Goal: Navigation & Orientation: Find specific page/section

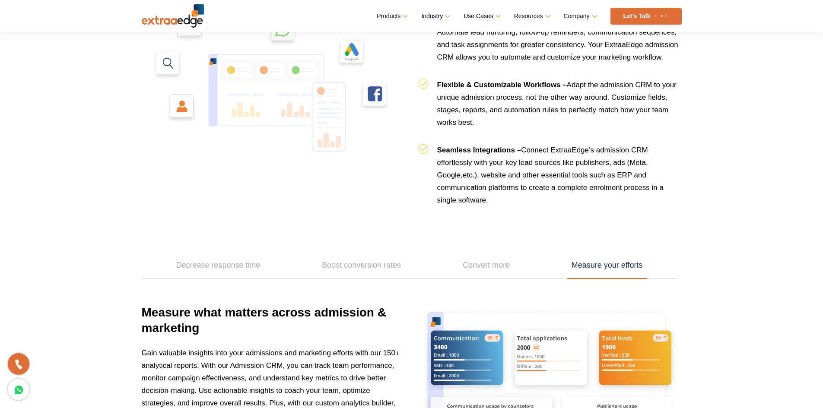
scroll to position [576, 0]
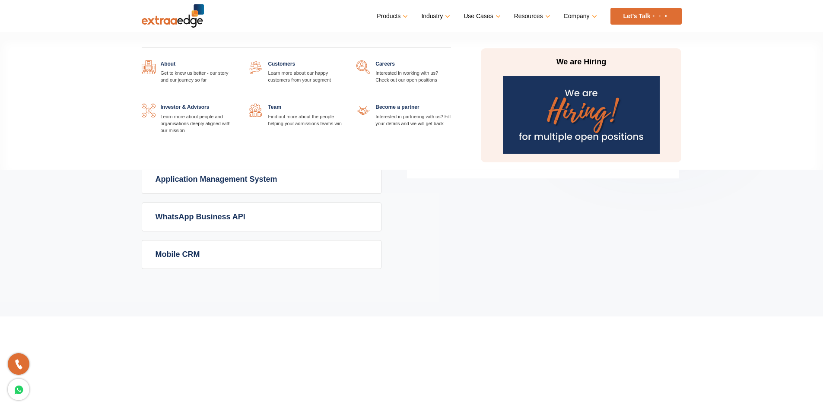
click at [577, 14] on link "Company" at bounding box center [580, 16] width 32 height 13
click at [343, 104] on link at bounding box center [343, 104] width 0 height 0
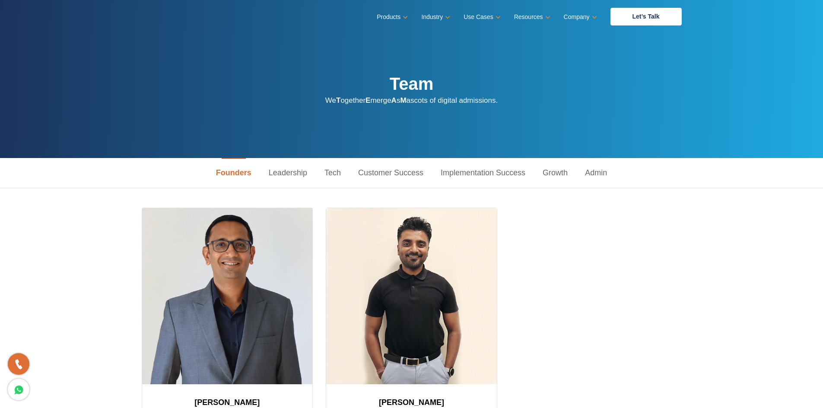
scroll to position [115, 0]
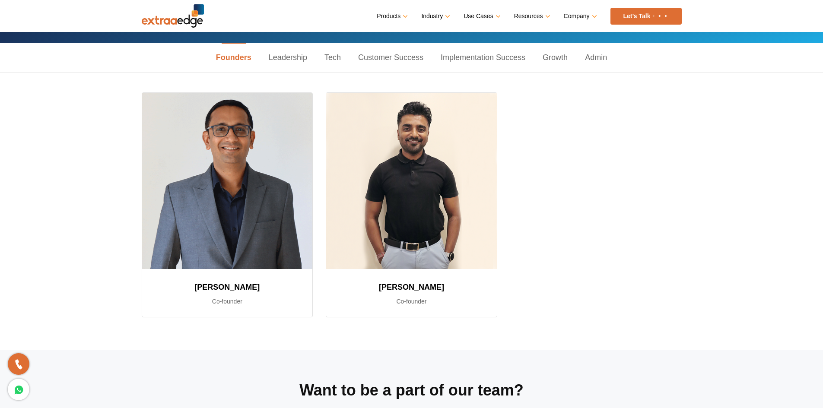
click at [286, 58] on link "Leadership" at bounding box center [288, 58] width 56 height 30
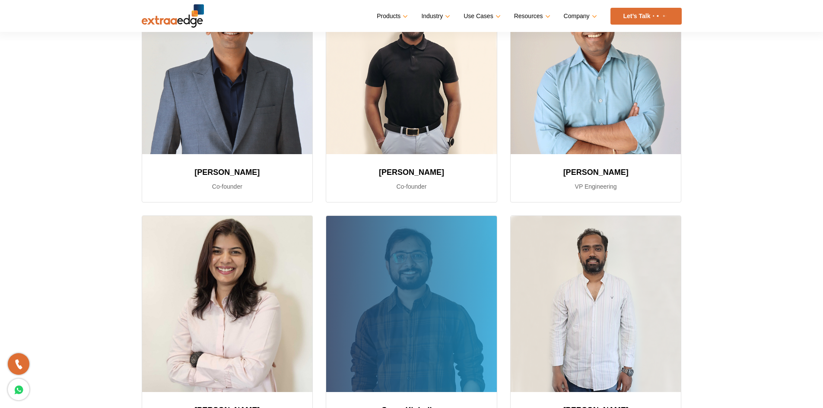
scroll to position [0, 0]
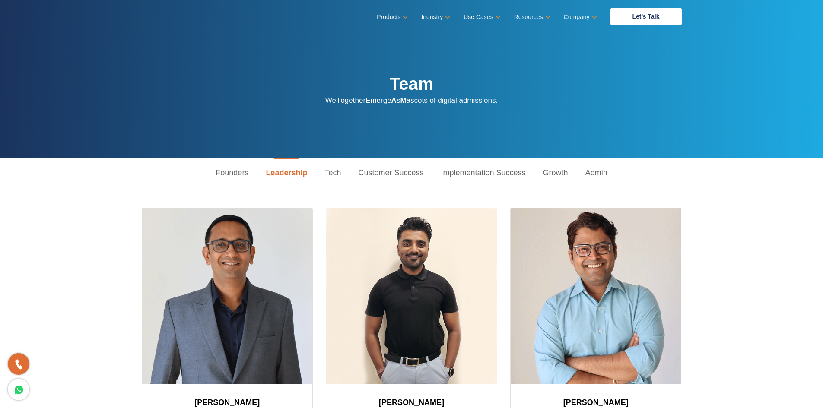
click at [341, 175] on link "Tech" at bounding box center [333, 173] width 34 height 30
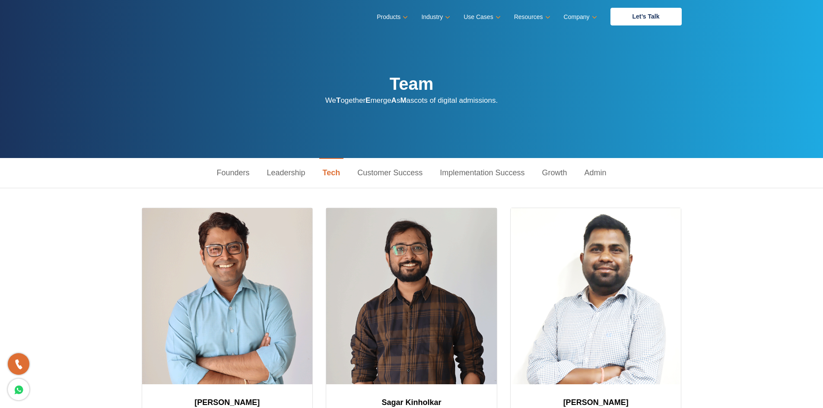
click at [387, 168] on link "Customer Success" at bounding box center [390, 173] width 83 height 30
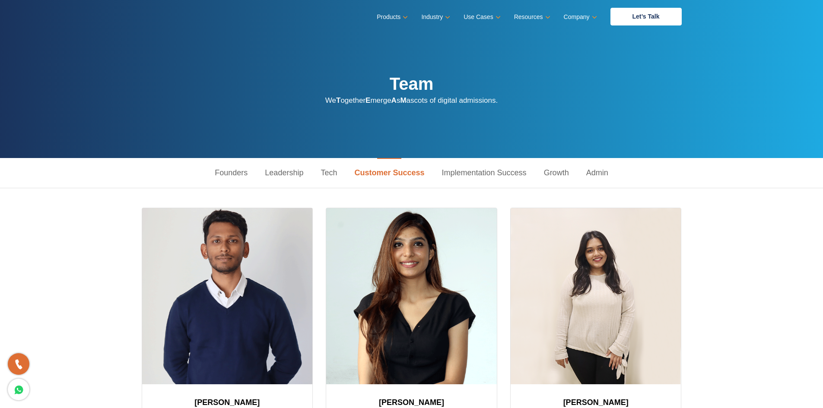
click at [482, 168] on link "Implementation Success" at bounding box center [484, 173] width 102 height 30
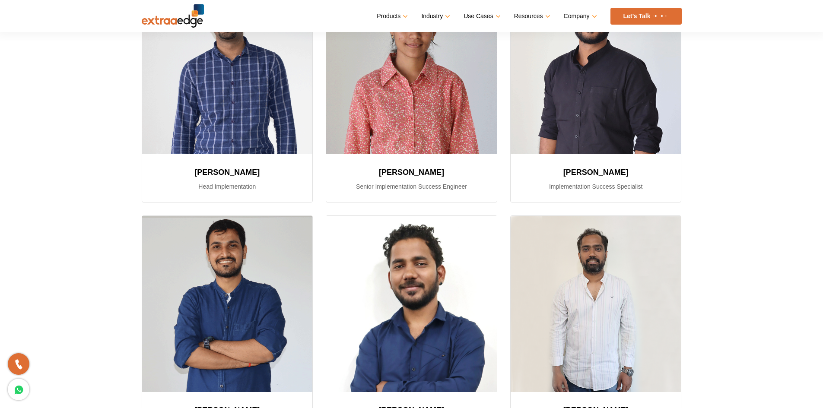
scroll to position [346, 0]
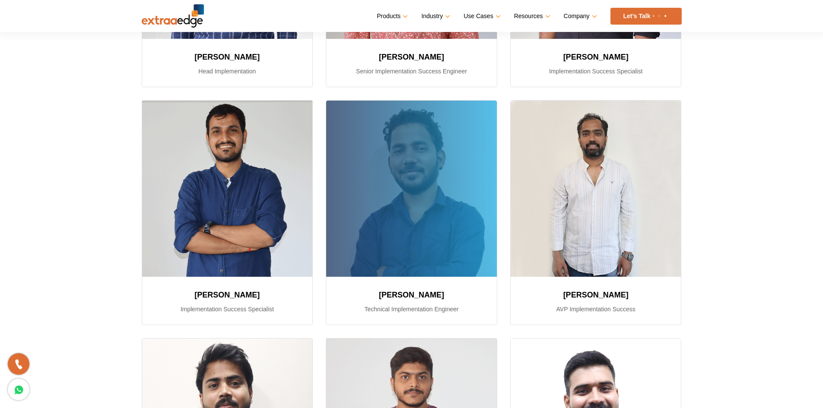
click at [426, 231] on div at bounding box center [411, 189] width 171 height 176
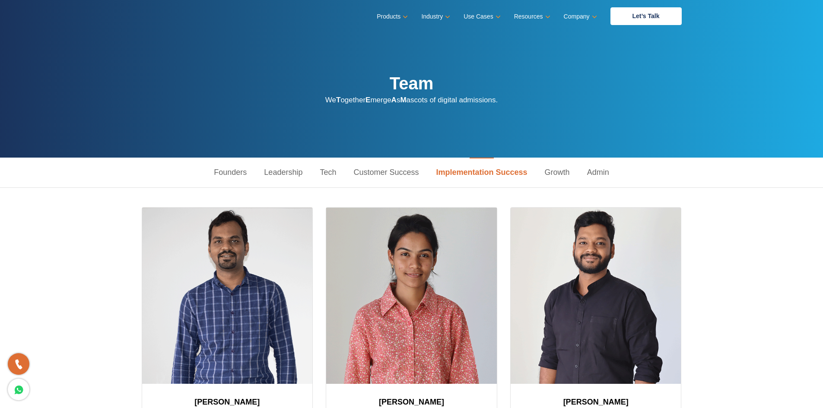
scroll to position [0, 0]
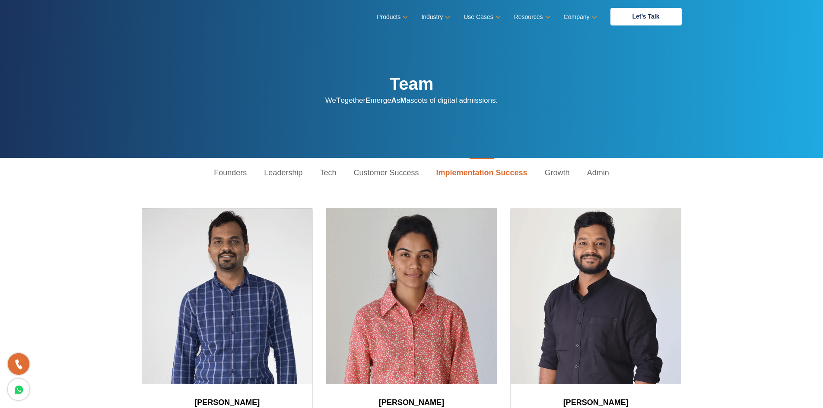
click at [552, 173] on link "Growth" at bounding box center [557, 173] width 42 height 30
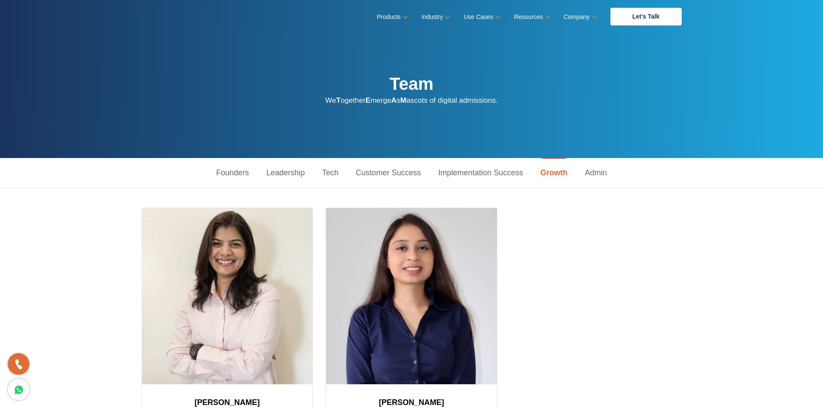
click at [604, 174] on link "Admin" at bounding box center [595, 173] width 39 height 30
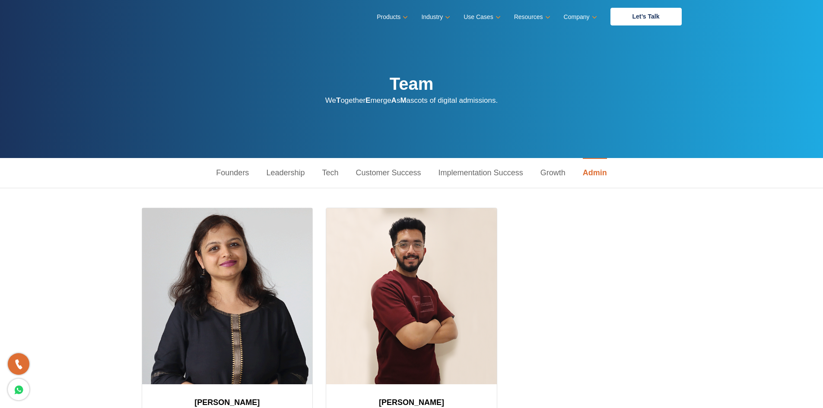
click at [223, 175] on link "Founders" at bounding box center [232, 173] width 50 height 30
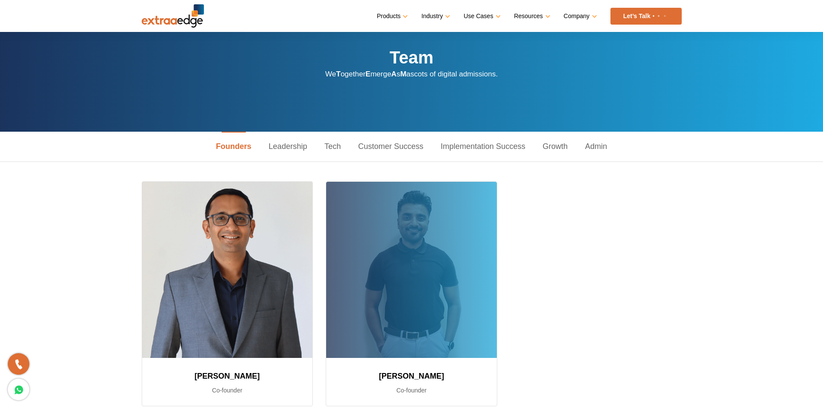
scroll to position [15, 0]
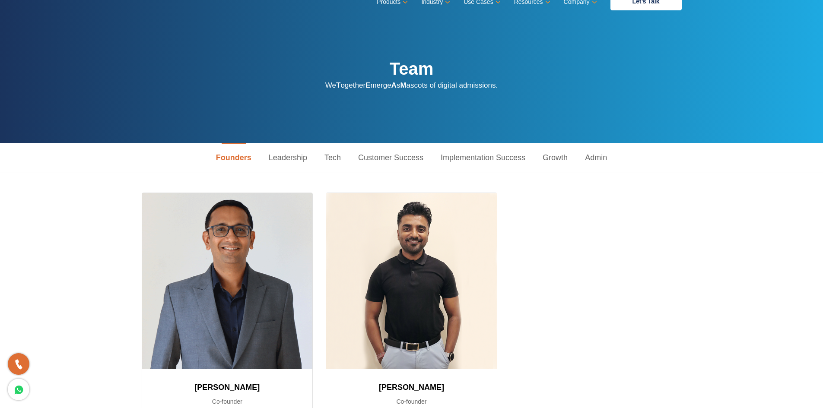
click at [280, 159] on link "Leadership" at bounding box center [288, 158] width 56 height 30
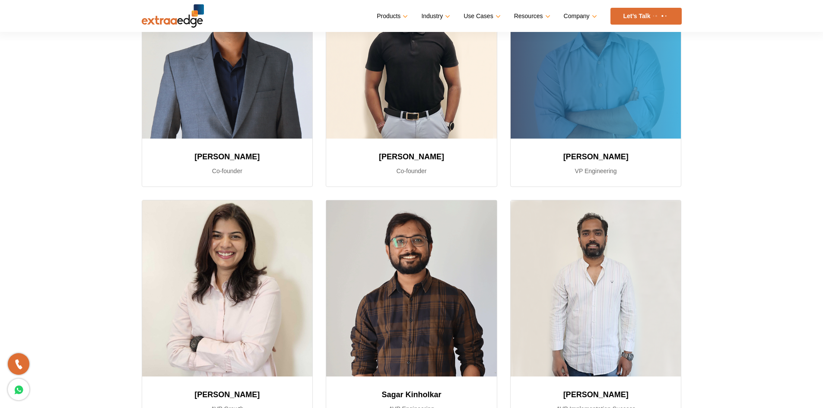
scroll to position [0, 0]
